Goal: Task Accomplishment & Management: Manage account settings

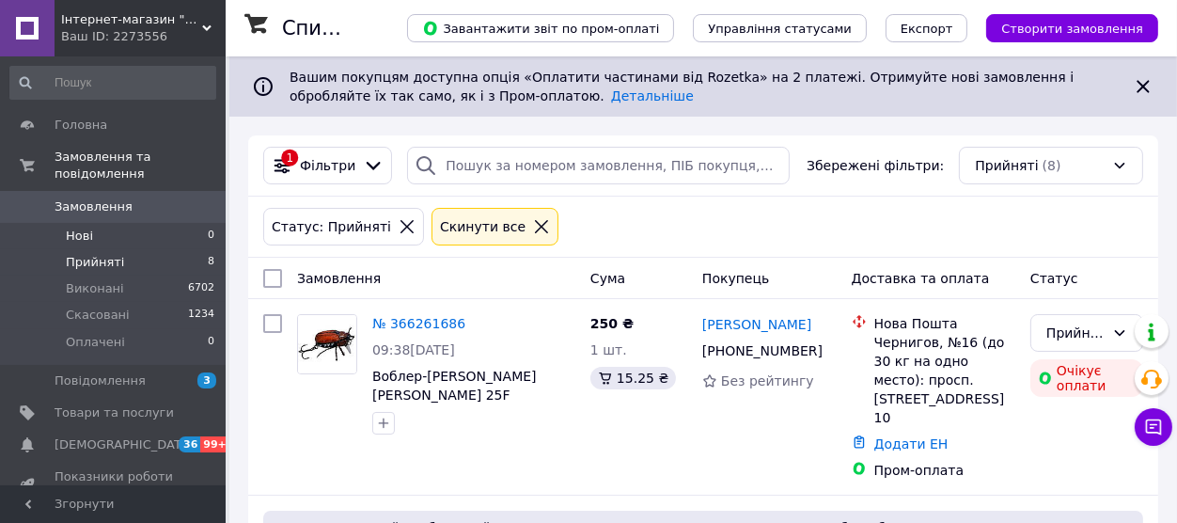
click at [108, 223] on li "Нові 0" at bounding box center [113, 236] width 226 height 26
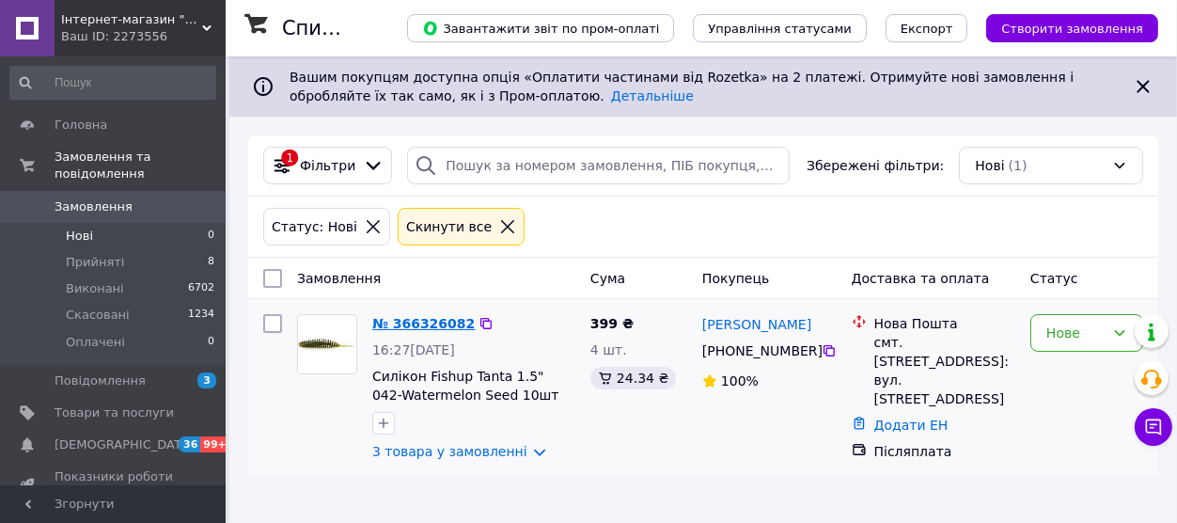
click at [410, 326] on link "№ 366326082" at bounding box center [423, 323] width 102 height 15
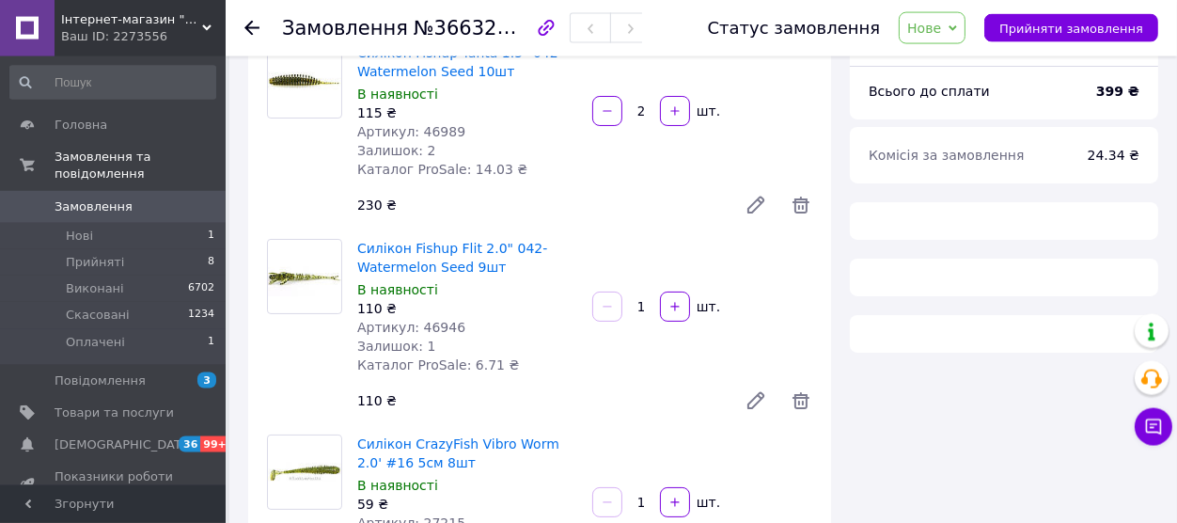
scroll to position [207, 0]
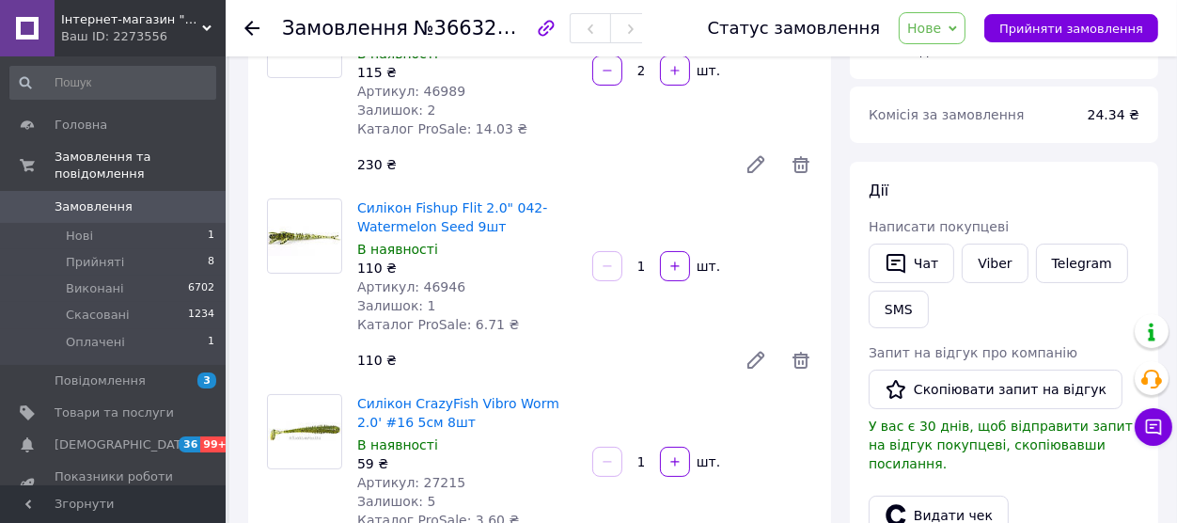
click at [941, 21] on span "Нове" at bounding box center [924, 28] width 34 height 15
drag, startPoint x: 947, startPoint y: 70, endPoint x: 928, endPoint y: 86, distance: 26.0
click at [945, 71] on li "Прийнято" at bounding box center [942, 66] width 86 height 28
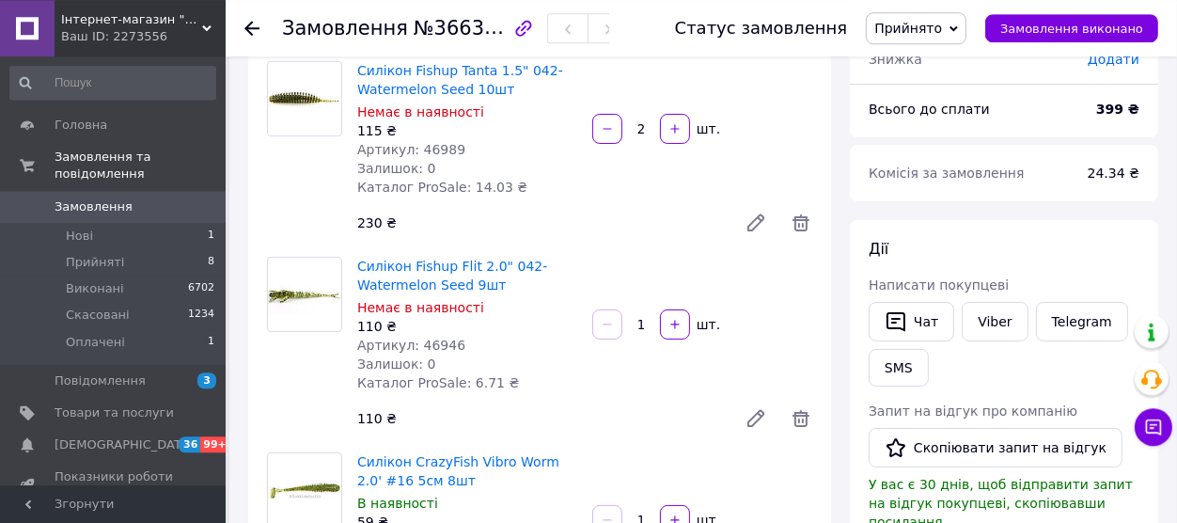
scroll to position [103, 0]
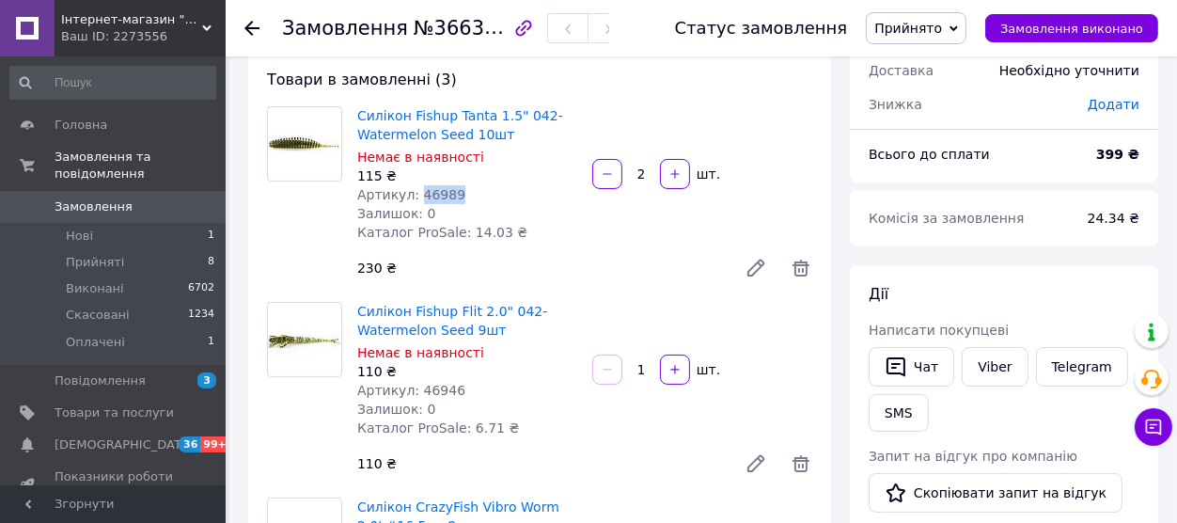
drag, startPoint x: 412, startPoint y: 190, endPoint x: 470, endPoint y: 192, distance: 58.3
click at [470, 192] on div "Артикул: 46989" at bounding box center [467, 194] width 220 height 19
copy span "46989"
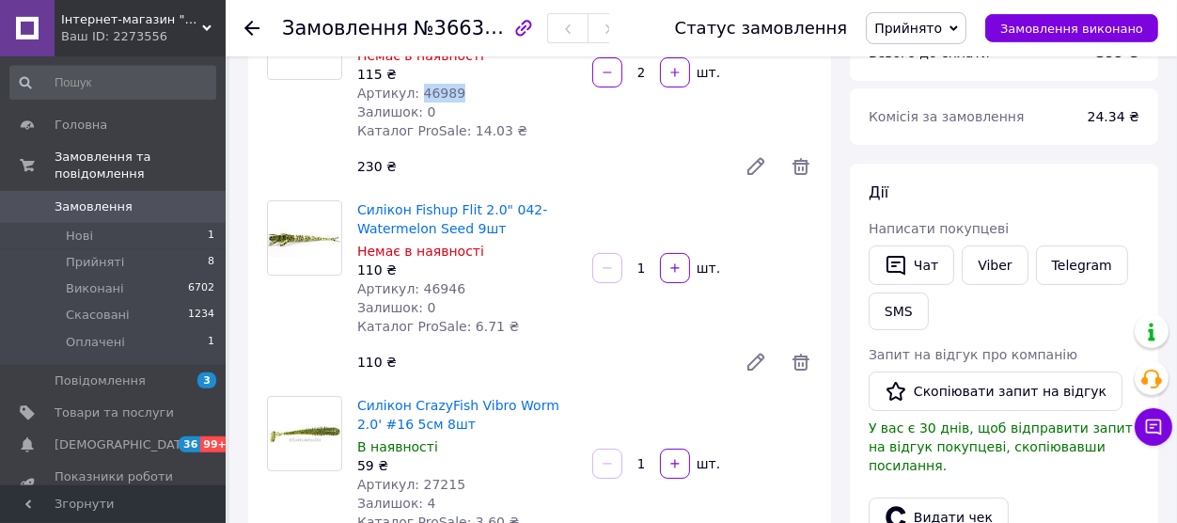
scroll to position [207, 0]
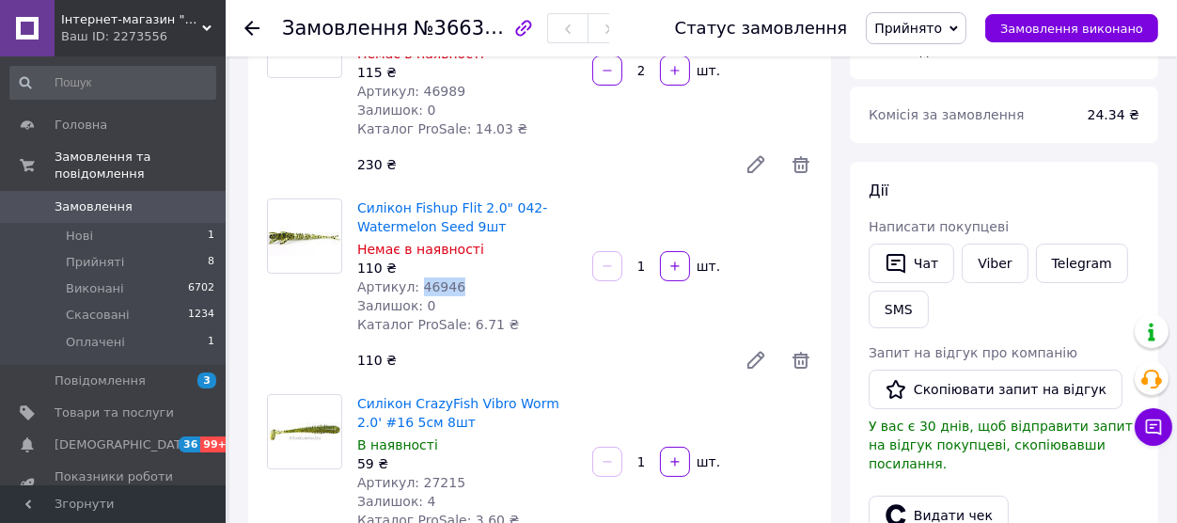
drag, startPoint x: 412, startPoint y: 285, endPoint x: 459, endPoint y: 277, distance: 47.6
click at [486, 288] on div "Артикул: 46946" at bounding box center [467, 286] width 220 height 19
copy span "46946"
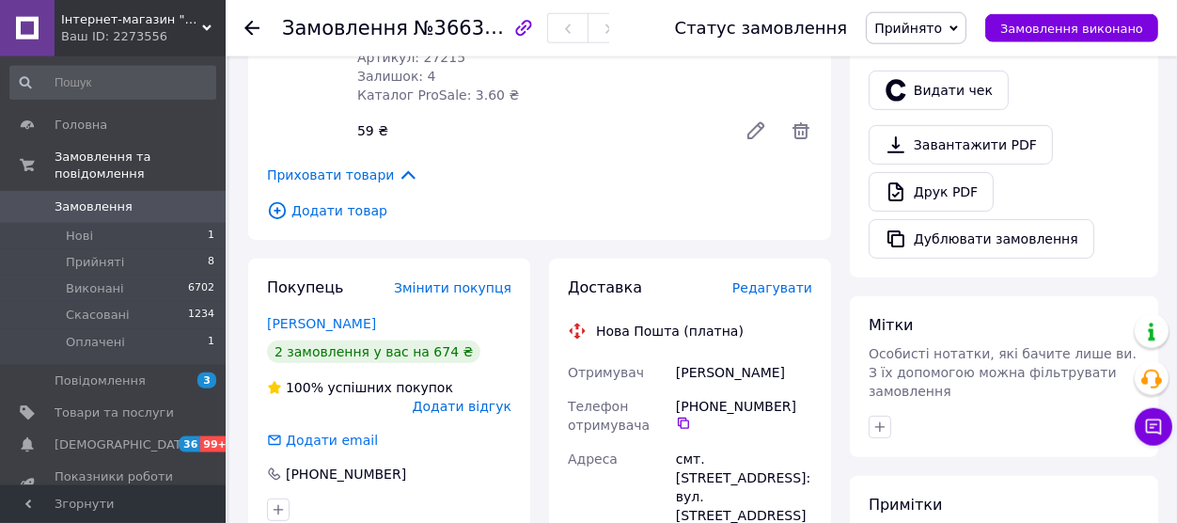
scroll to position [724, 0]
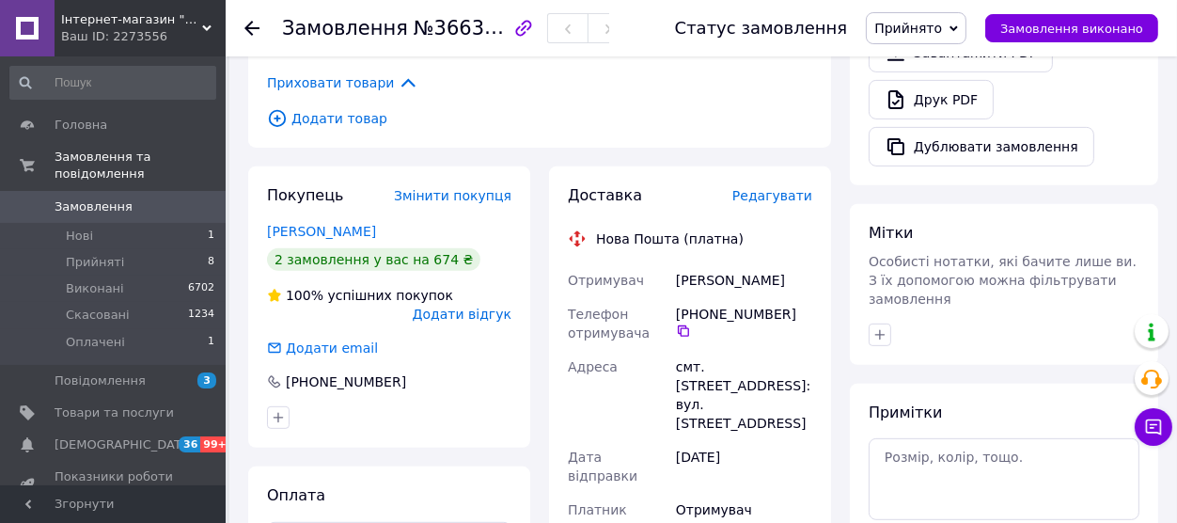
click at [247, 27] on use at bounding box center [251, 28] width 15 height 15
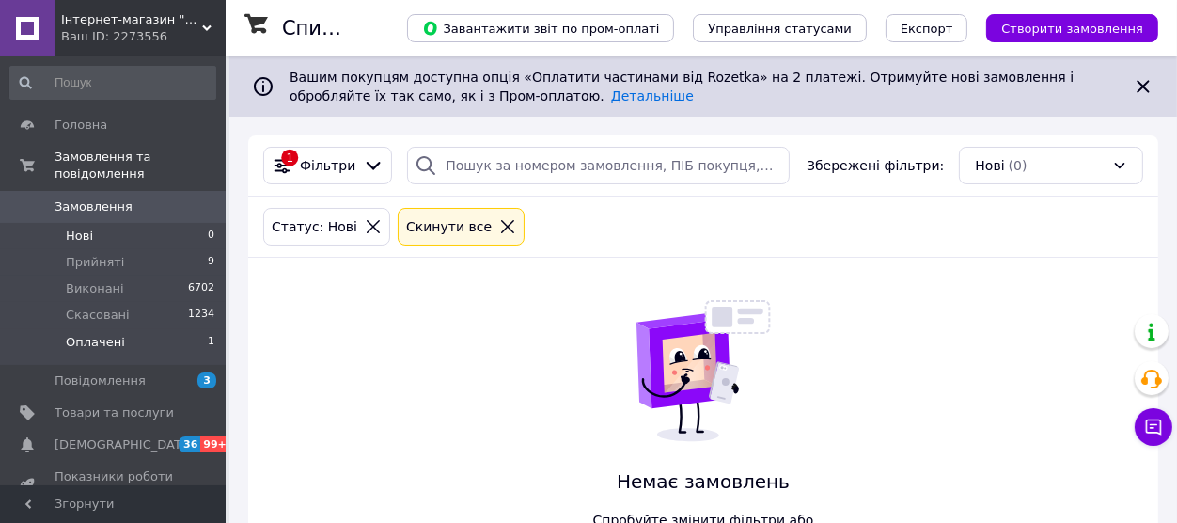
click at [115, 334] on span "Оплачені" at bounding box center [95, 342] width 59 height 17
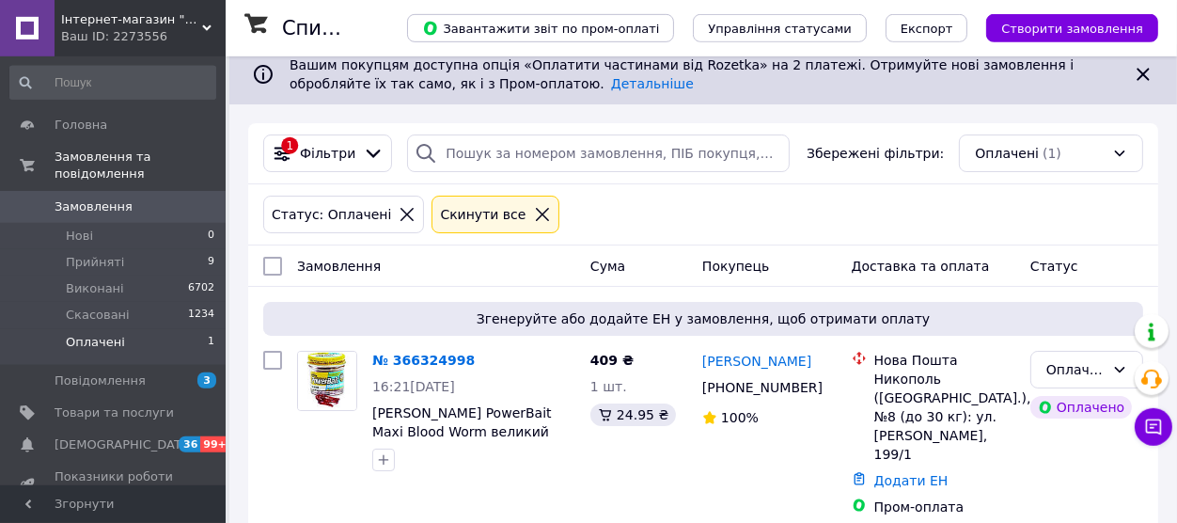
scroll to position [21, 0]
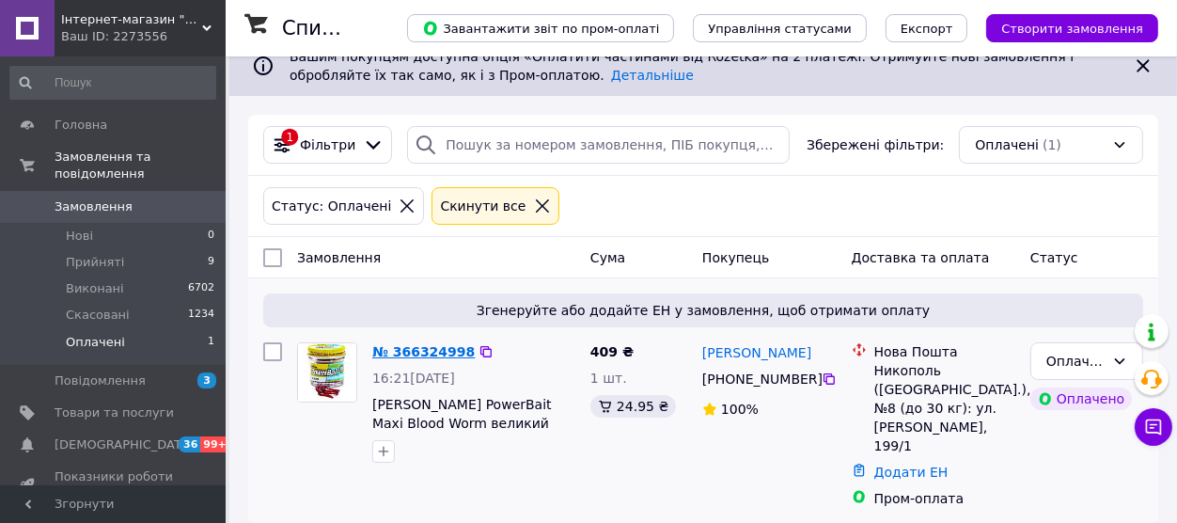
click at [418, 352] on link "№ 366324998" at bounding box center [423, 351] width 102 height 15
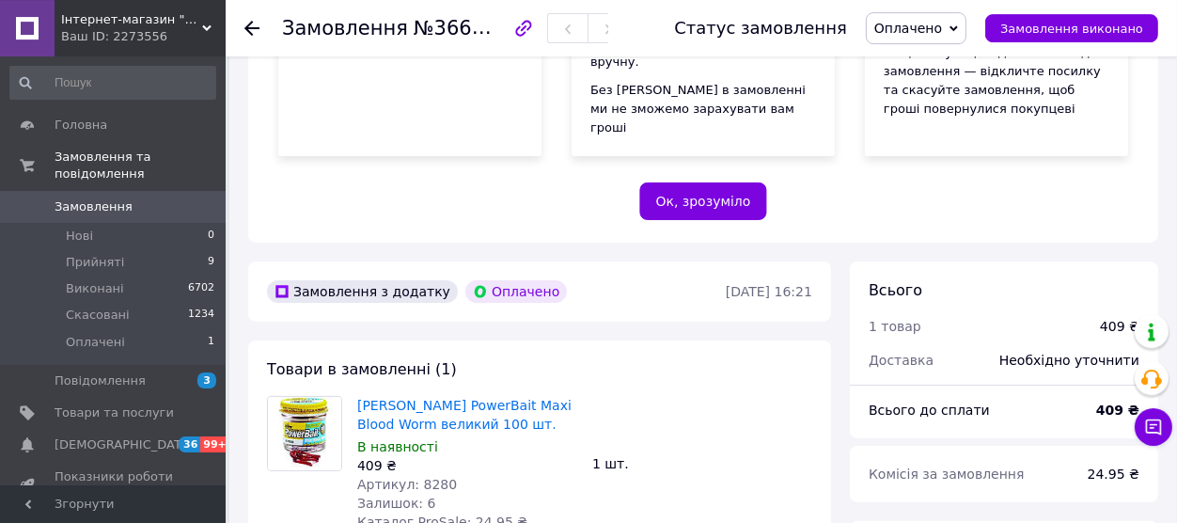
scroll to position [434, 0]
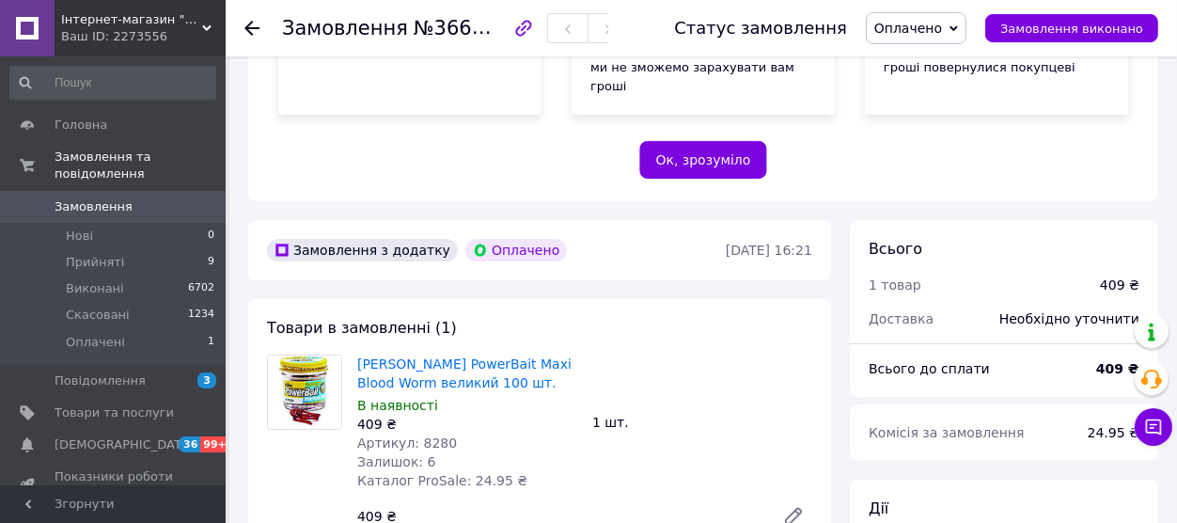
click at [941, 26] on span "Оплачено" at bounding box center [908, 28] width 68 height 15
click at [941, 60] on li "Прийнято" at bounding box center [916, 66] width 99 height 28
